Goal: Task Accomplishment & Management: Manage account settings

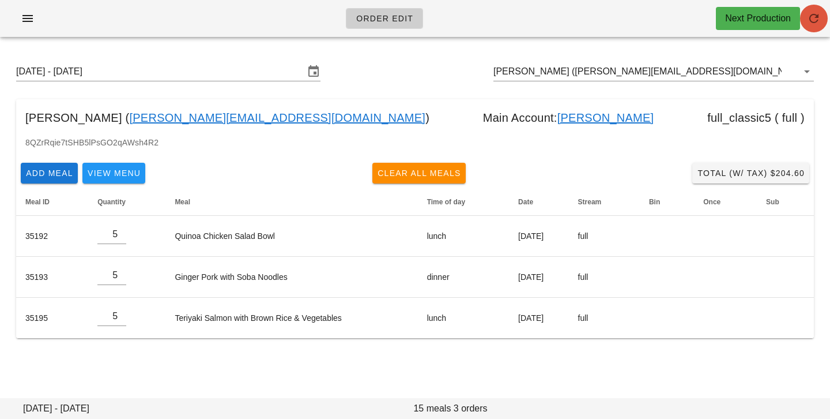
click at [810, 24] on icon "button" at bounding box center [814, 19] width 14 height 14
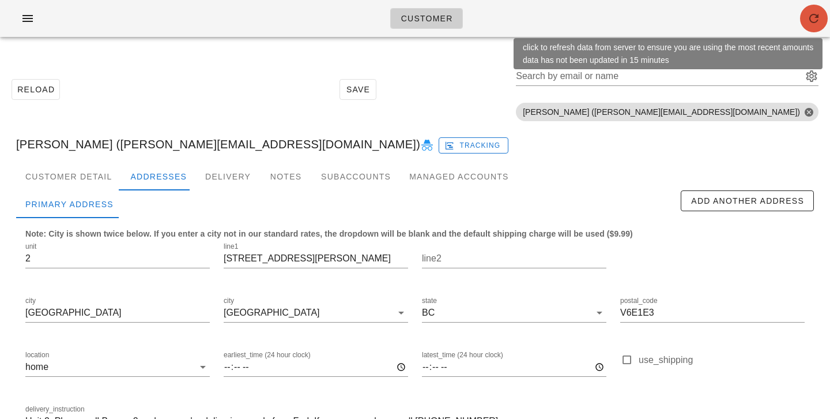
click at [809, 19] on icon "button" at bounding box center [814, 19] width 14 height 14
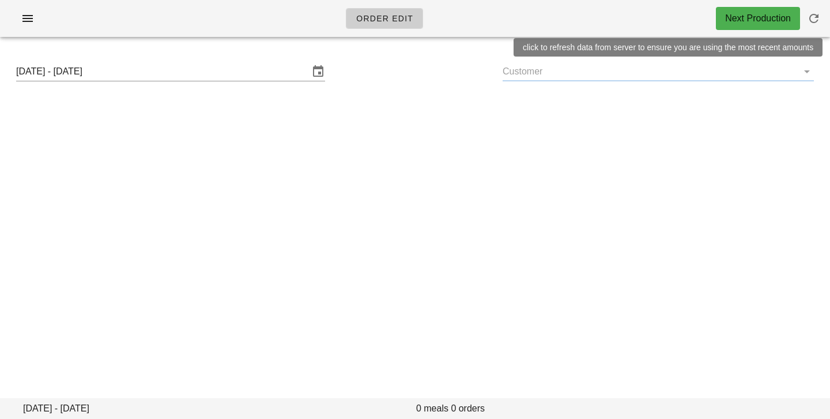
type input "[PERSON_NAME] ([PERSON_NAME][EMAIL_ADDRESS][DOMAIN_NAME])"
